Goal: Find contact information: Find contact information

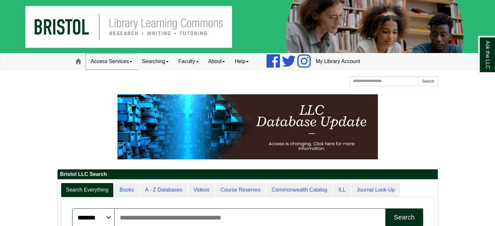
click at [129, 61] on link "Access Services" at bounding box center [111, 61] width 51 height 16
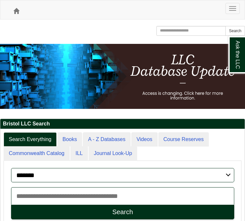
scroll to position [147, 244]
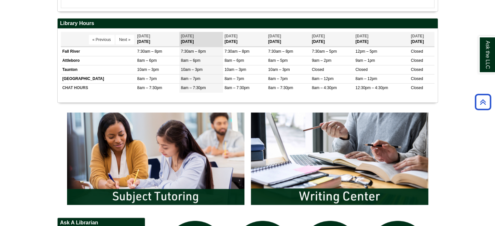
scroll to position [261, 0]
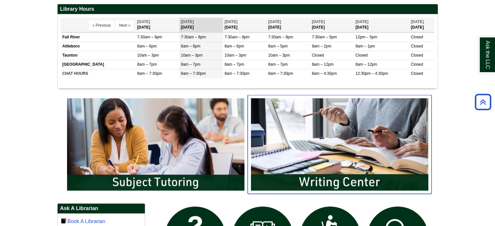
click at [294, 126] on img "slideshow" at bounding box center [340, 144] width 184 height 99
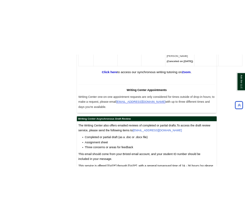
scroll to position [4115, 0]
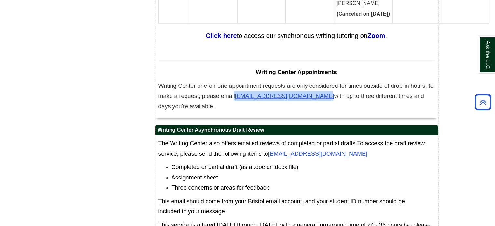
drag, startPoint x: 234, startPoint y: 26, endPoint x: 311, endPoint y: 31, distance: 77.6
click at [311, 83] on span "Writing Center one-on-one appointment requests are only considered for times ou…" at bounding box center [295, 96] width 275 height 26
copy span "l [EMAIL_ADDRESS][DOMAIN_NAME]"
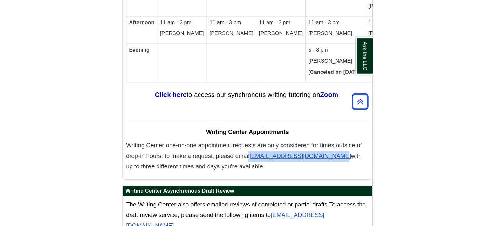
scroll to position [4197, 0]
